Goal: Transaction & Acquisition: Purchase product/service

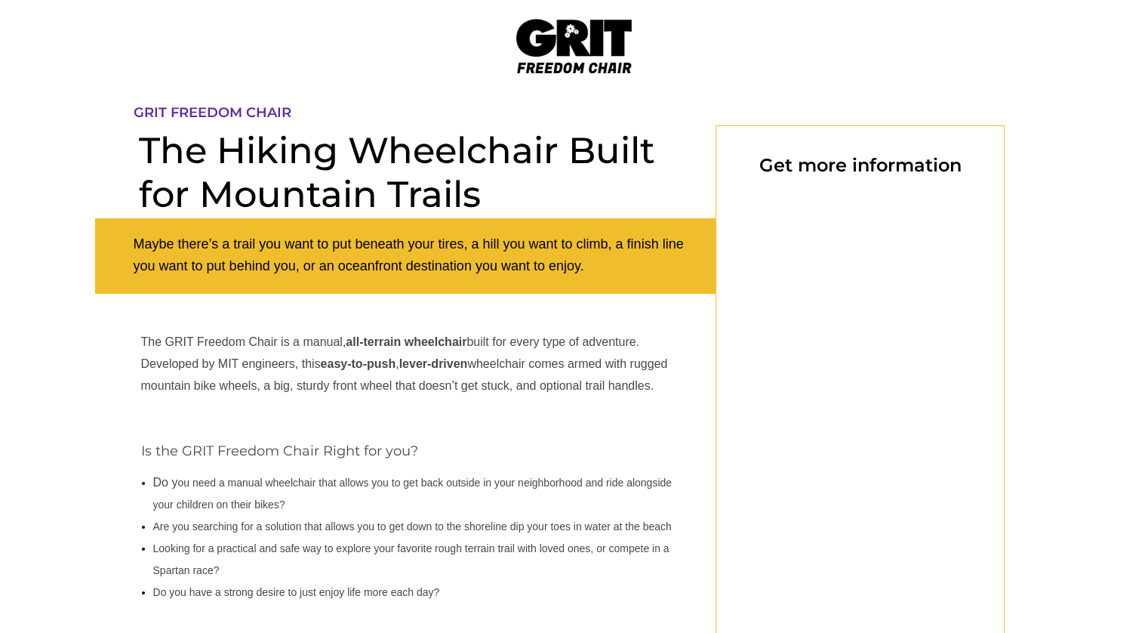
select select "US"
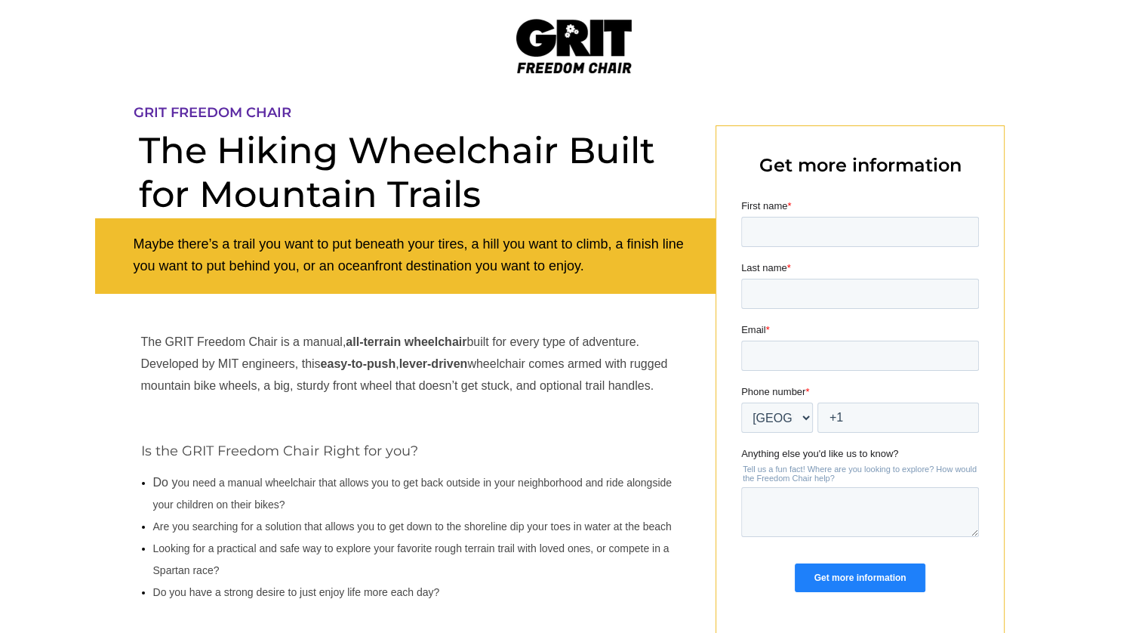
click at [595, 47] on img at bounding box center [574, 46] width 116 height 54
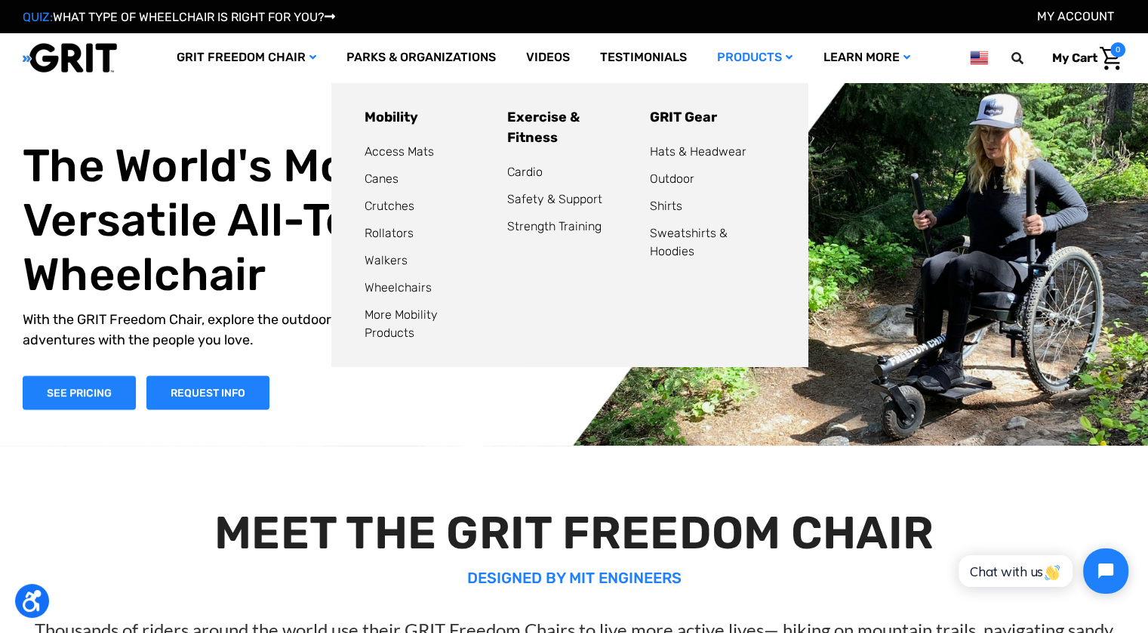
click at [756, 48] on link "Products" at bounding box center [755, 57] width 106 height 49
